Goal: Transaction & Acquisition: Book appointment/travel/reservation

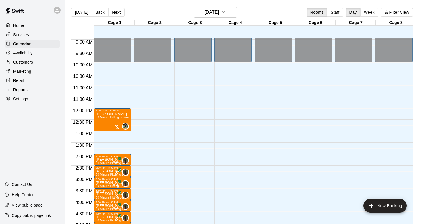
scroll to position [203, 0]
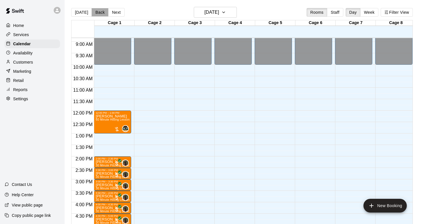
click at [101, 14] on button "Back" at bounding box center [100, 12] width 17 height 9
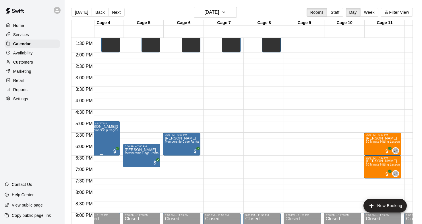
scroll to position [307, 2]
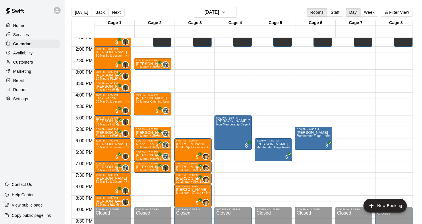
click at [110, 202] on p "[PERSON_NAME]" at bounding box center [113, 202] width 34 height 0
click at [102, 201] on img "edit" at bounding box center [101, 200] width 7 height 7
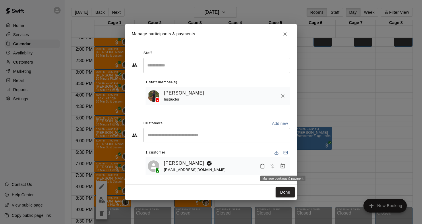
click at [282, 163] on button "Manage bookings & payment" at bounding box center [283, 166] width 10 height 10
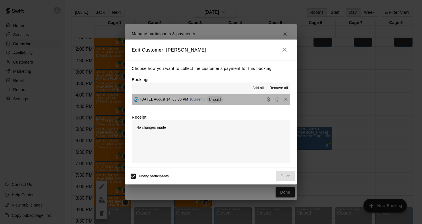
click at [244, 104] on button "[DATE], August 14: 08:30 PM (Current) Unpaid" at bounding box center [211, 99] width 158 height 11
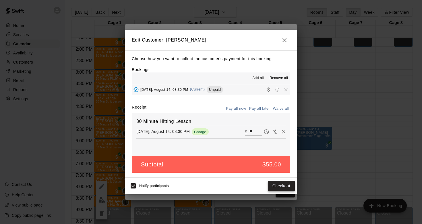
click at [277, 186] on button "Checkout" at bounding box center [281, 186] width 27 height 11
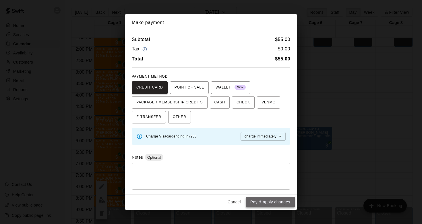
click at [269, 204] on button "Pay & apply changes" at bounding box center [270, 202] width 49 height 11
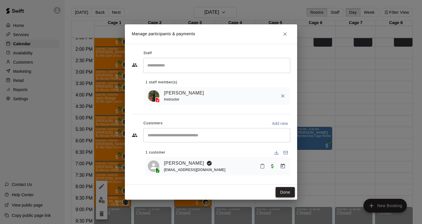
click at [284, 195] on button "Done" at bounding box center [285, 192] width 19 height 11
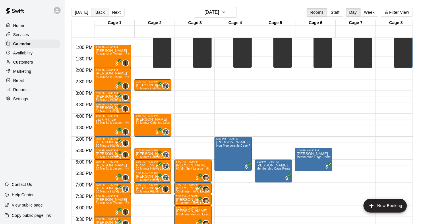
click at [96, 13] on button "Back" at bounding box center [100, 12] width 17 height 9
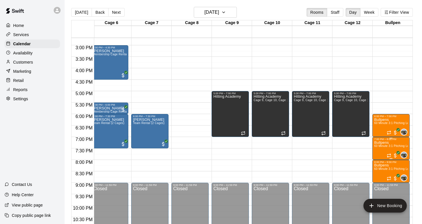
click at [388, 145] on span "60 Minute 3:1 Pitching Lesson" at bounding box center [394, 146] width 41 height 3
click at [382, 169] on button "edit" at bounding box center [379, 164] width 11 height 11
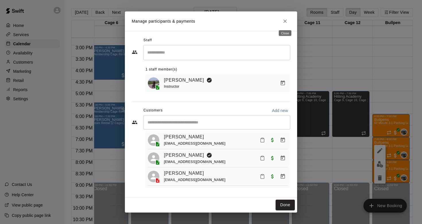
click at [286, 22] on icon "Close" at bounding box center [285, 21] width 6 height 6
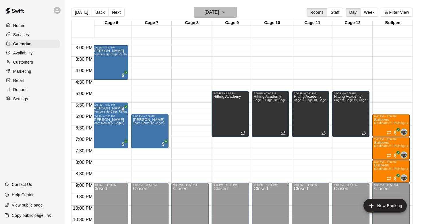
click at [210, 10] on h6 "[DATE]" at bounding box center [211, 12] width 15 height 8
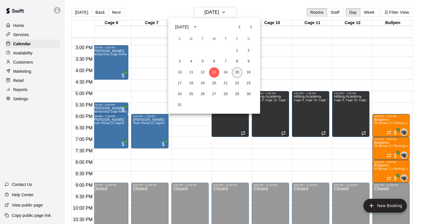
click at [237, 71] on button "15" at bounding box center [237, 72] width 10 height 10
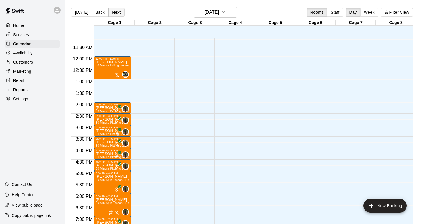
click at [113, 13] on button "Next" at bounding box center [116, 12] width 16 height 9
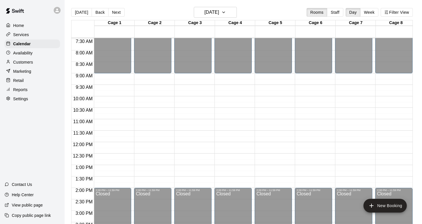
click at [74, 7] on div "[DATE] Back [DATE][DATE] Rooms Staff Day Week Filter View" at bounding box center [242, 13] width 342 height 13
click at [77, 10] on button "[DATE]" at bounding box center [81, 12] width 21 height 9
